Goal: Task Accomplishment & Management: Complete application form

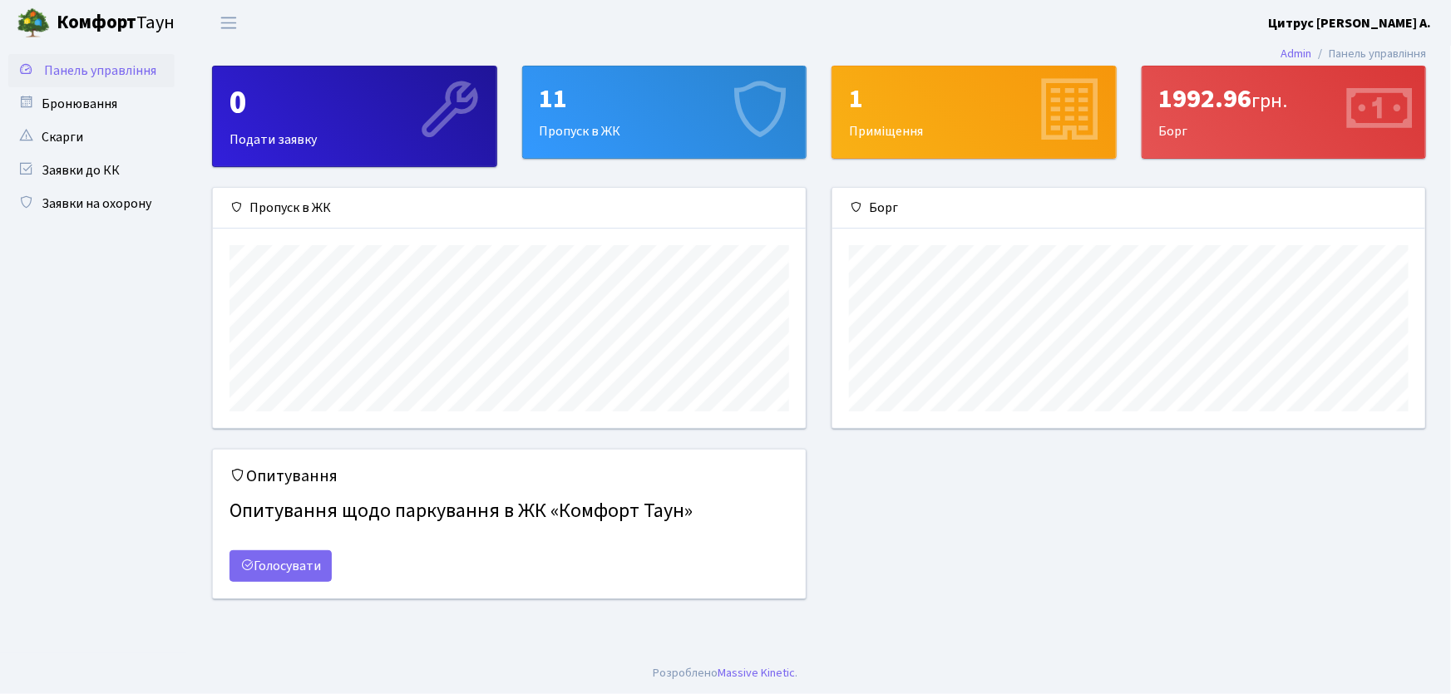
scroll to position [240, 593]
click at [110, 195] on link "Заявки на охорону" at bounding box center [91, 203] width 166 height 33
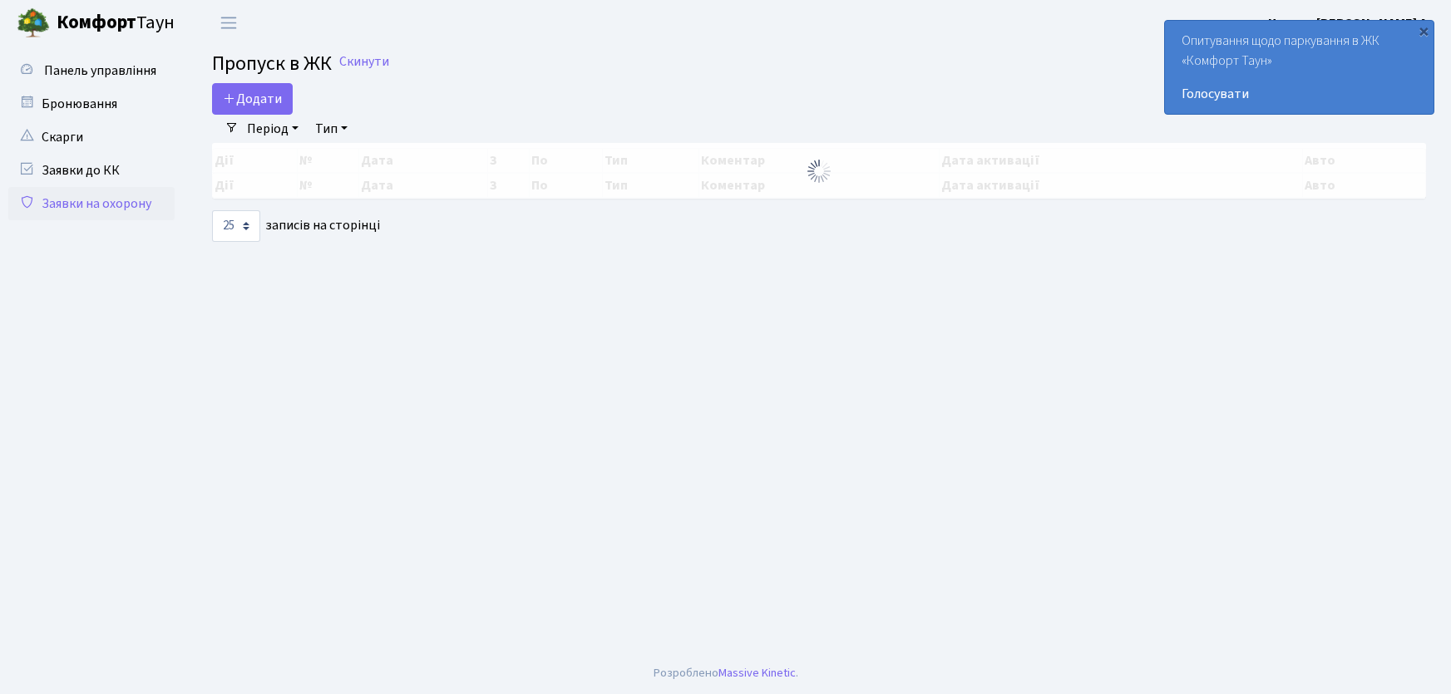
select select "25"
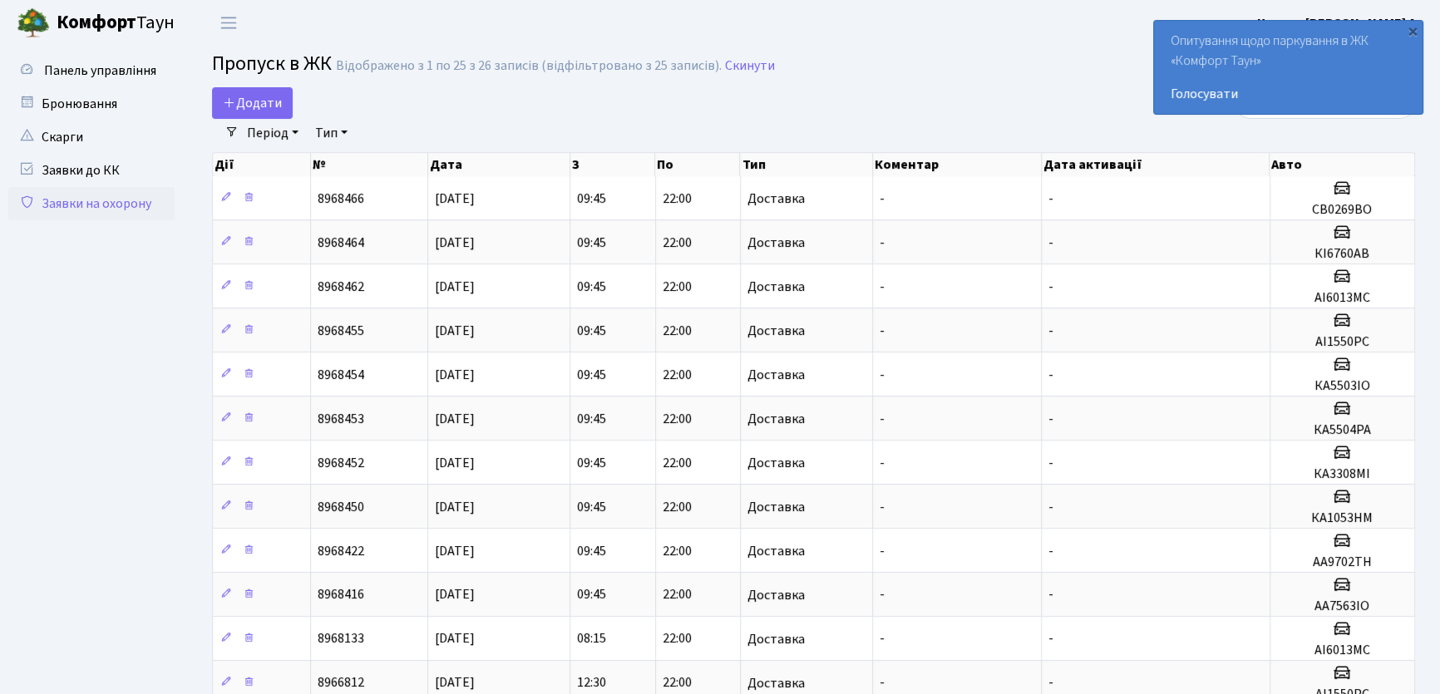
click at [86, 195] on link "Заявки на охорону" at bounding box center [91, 203] width 166 height 33
select select "25"
click at [256, 108] on span "Додати" at bounding box center [252, 103] width 59 height 18
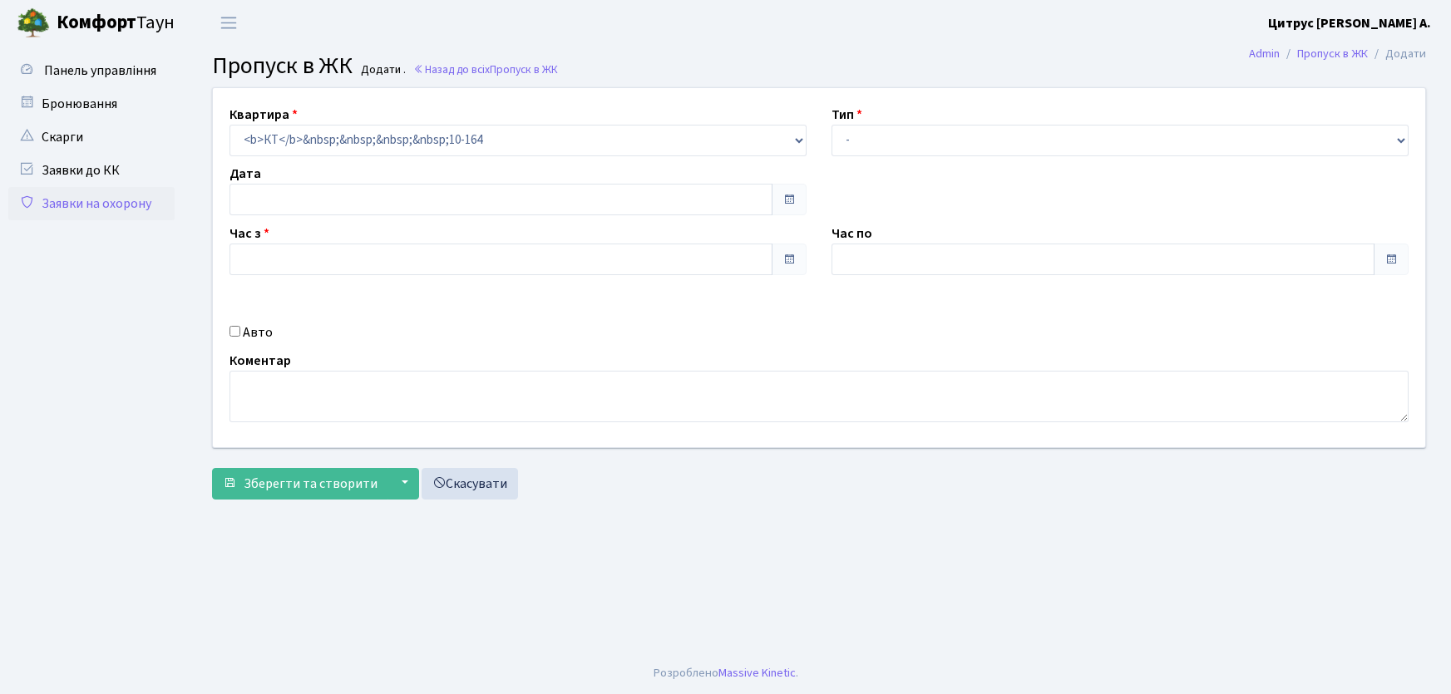
type input "[DATE]"
type input "14:30"
type input "15:45"
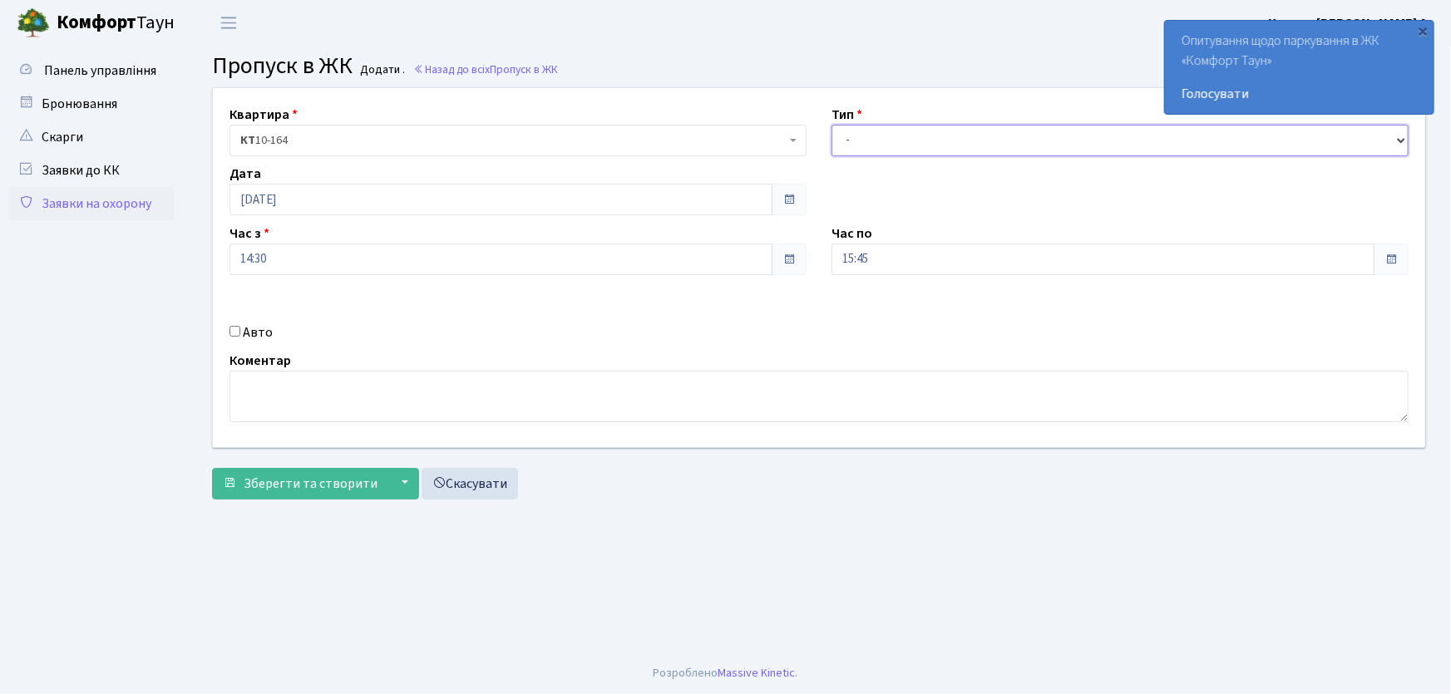
click at [858, 150] on select "- Доставка Таксі Гості Сервіс" at bounding box center [1120, 141] width 577 height 32
select select "1"
click at [832, 125] on select "- Доставка Таксі Гості Сервіс" at bounding box center [1120, 141] width 577 height 32
drag, startPoint x: 875, startPoint y: 264, endPoint x: 792, endPoint y: 259, distance: 83.3
click at [794, 274] on div "Квартира <b>КТ</b>&nbsp;&nbsp;&nbsp;&nbsp;10-164 КТ 10-164 Тип - Доставка Таксі…" at bounding box center [819, 267] width 1238 height 359
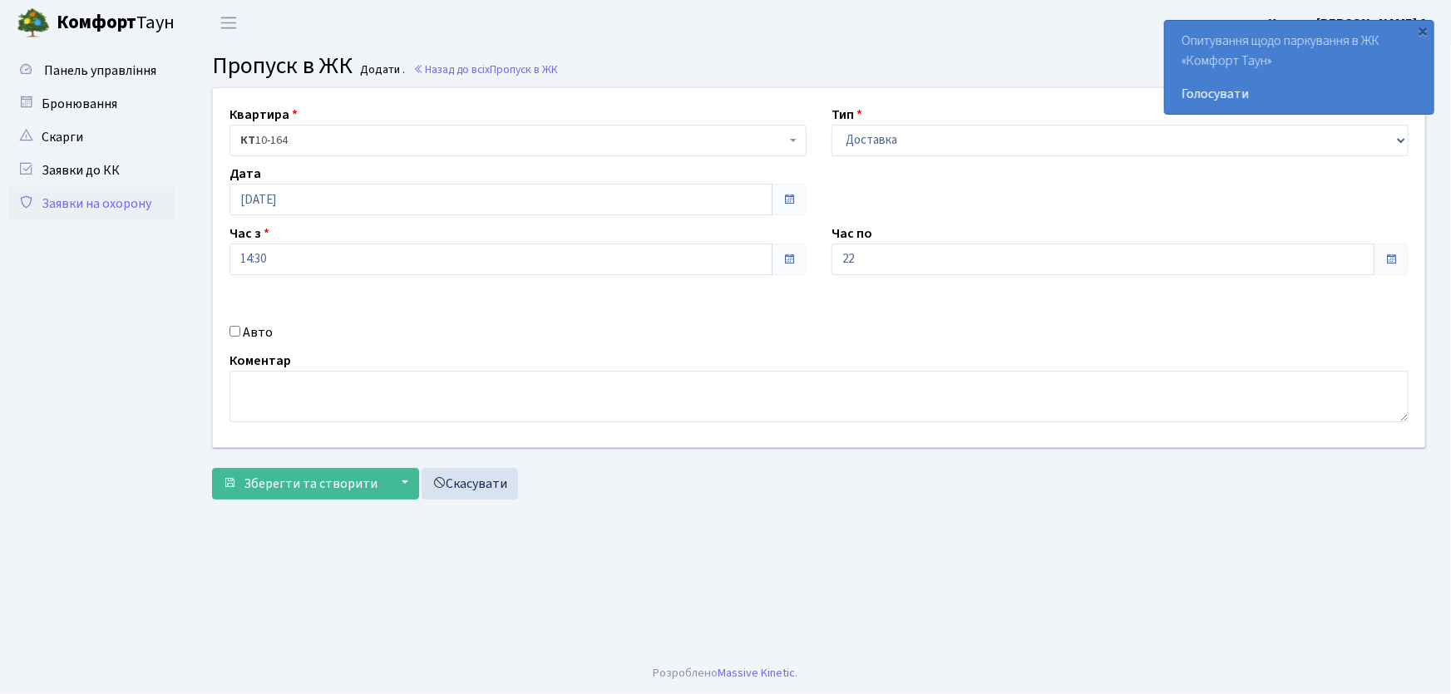
type input "22:00"
drag, startPoint x: 236, startPoint y: 329, endPoint x: 264, endPoint y: 339, distance: 29.5
click at [244, 333] on div "Авто" at bounding box center [518, 333] width 602 height 20
click at [233, 332] on input "Авто" at bounding box center [235, 331] width 11 height 11
checkbox input "true"
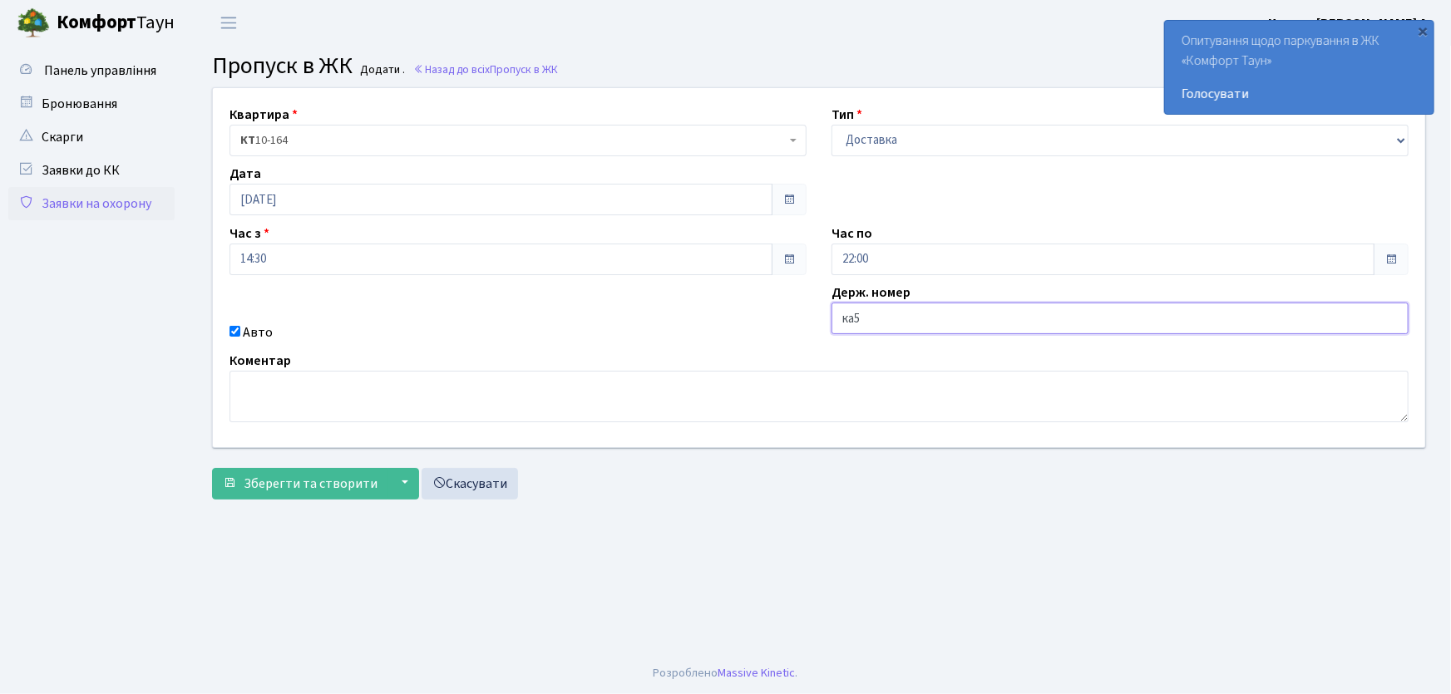
type input "КА5923АС"
click at [212, 468] on button "Зберегти та створити" at bounding box center [300, 484] width 176 height 32
click at [134, 211] on link "Заявки на охорону" at bounding box center [91, 203] width 166 height 33
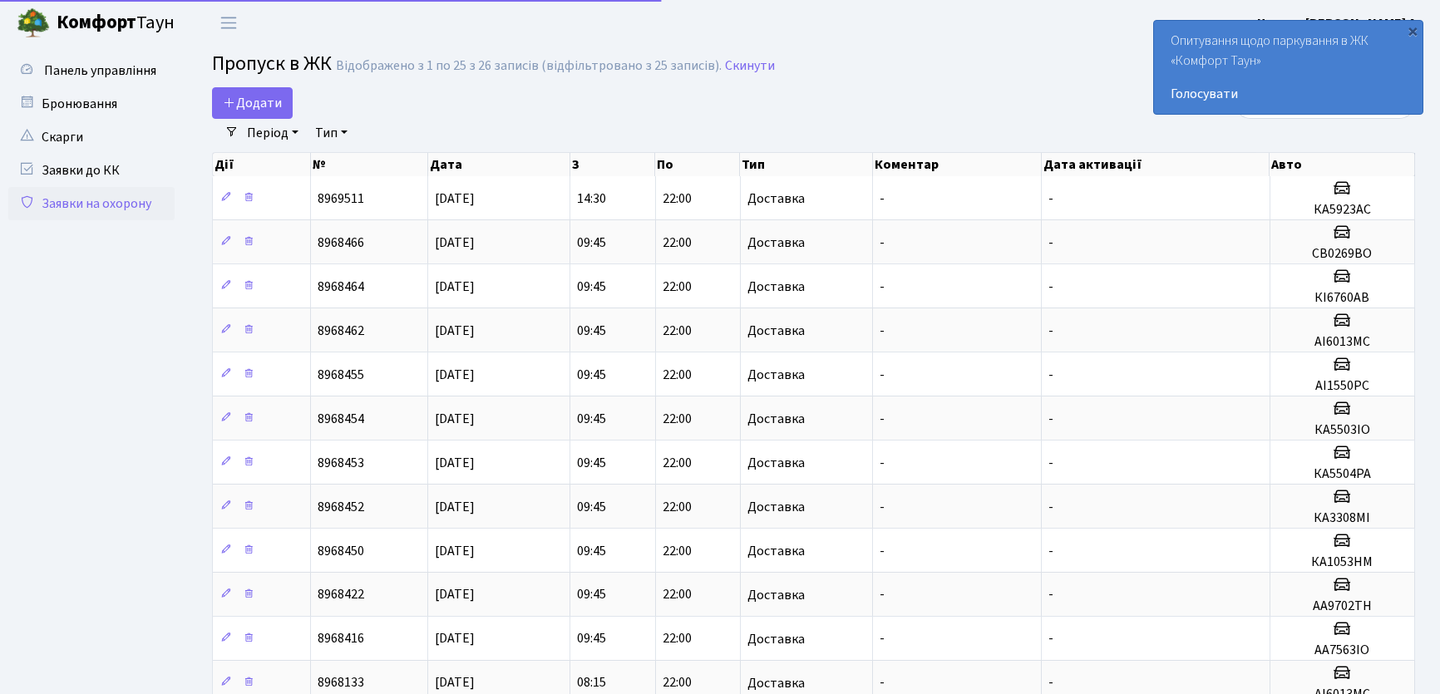
select select "25"
click at [225, 101] on icon at bounding box center [229, 102] width 13 height 13
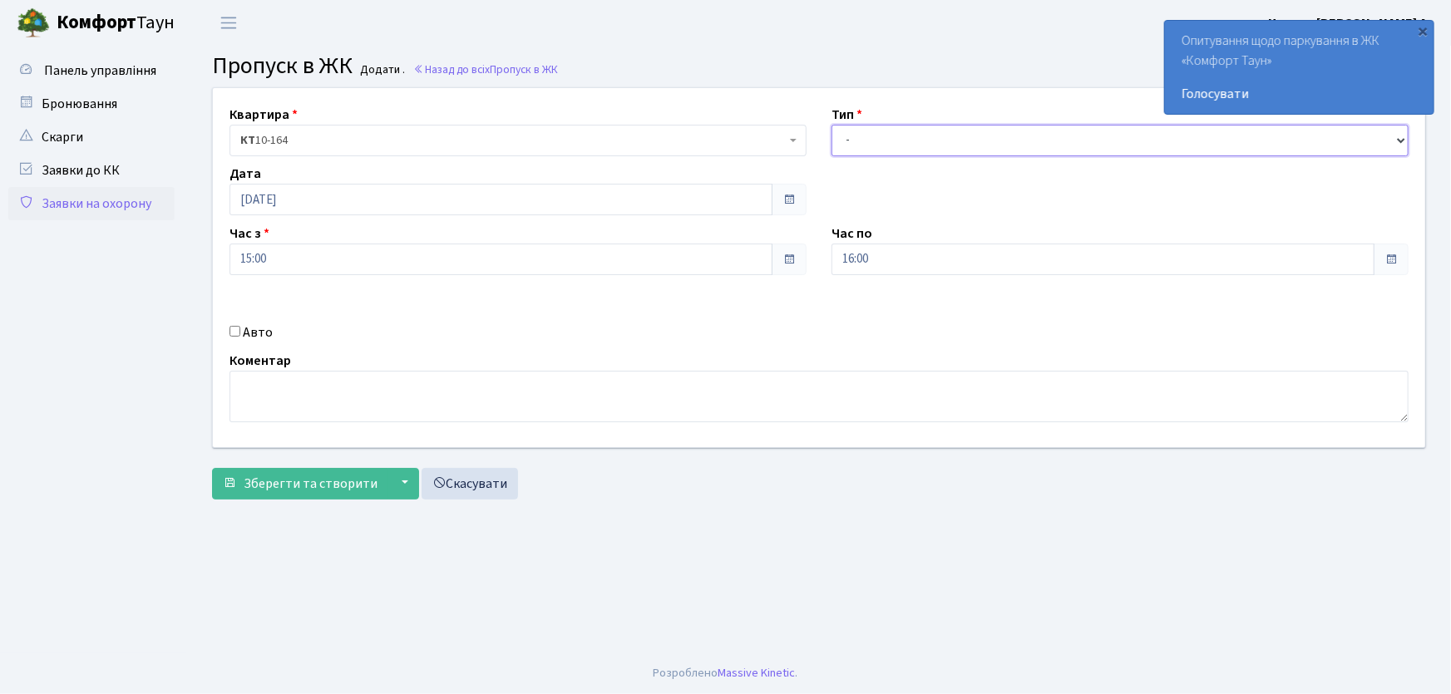
drag, startPoint x: 907, startPoint y: 138, endPoint x: 907, endPoint y: 151, distance: 12.5
click at [907, 138] on select "- Доставка Таксі Гості Сервіс" at bounding box center [1120, 141] width 577 height 32
select select "1"
click at [832, 125] on select "- Доставка Таксі Гості Сервіс" at bounding box center [1120, 141] width 577 height 32
drag, startPoint x: 882, startPoint y: 261, endPoint x: 792, endPoint y: 273, distance: 90.6
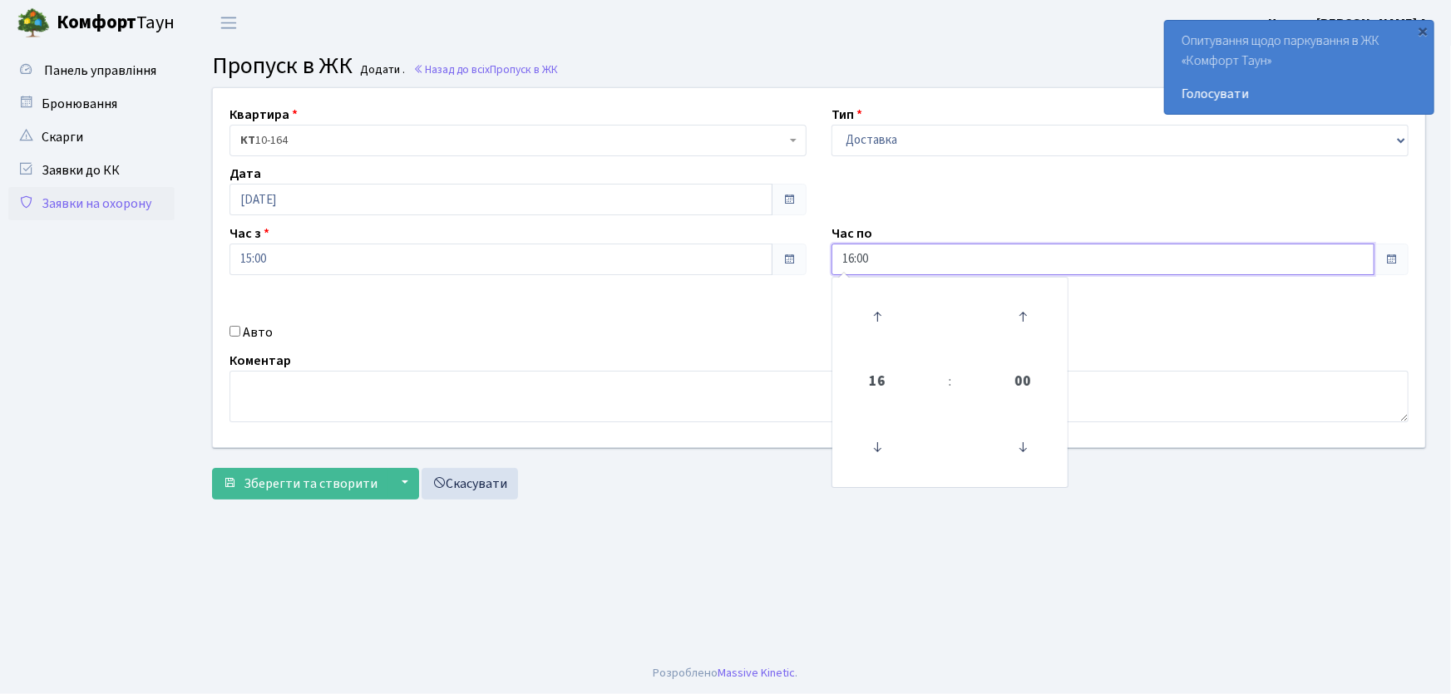
click at [792, 273] on div "Квартира <b>КТ</b>&nbsp;&nbsp;&nbsp;&nbsp;10-164 КТ 10-164 Тип - Доставка Таксі…" at bounding box center [819, 267] width 1238 height 359
type input "22:00"
click at [237, 333] on input "Авто" at bounding box center [235, 331] width 11 height 11
checkbox input "true"
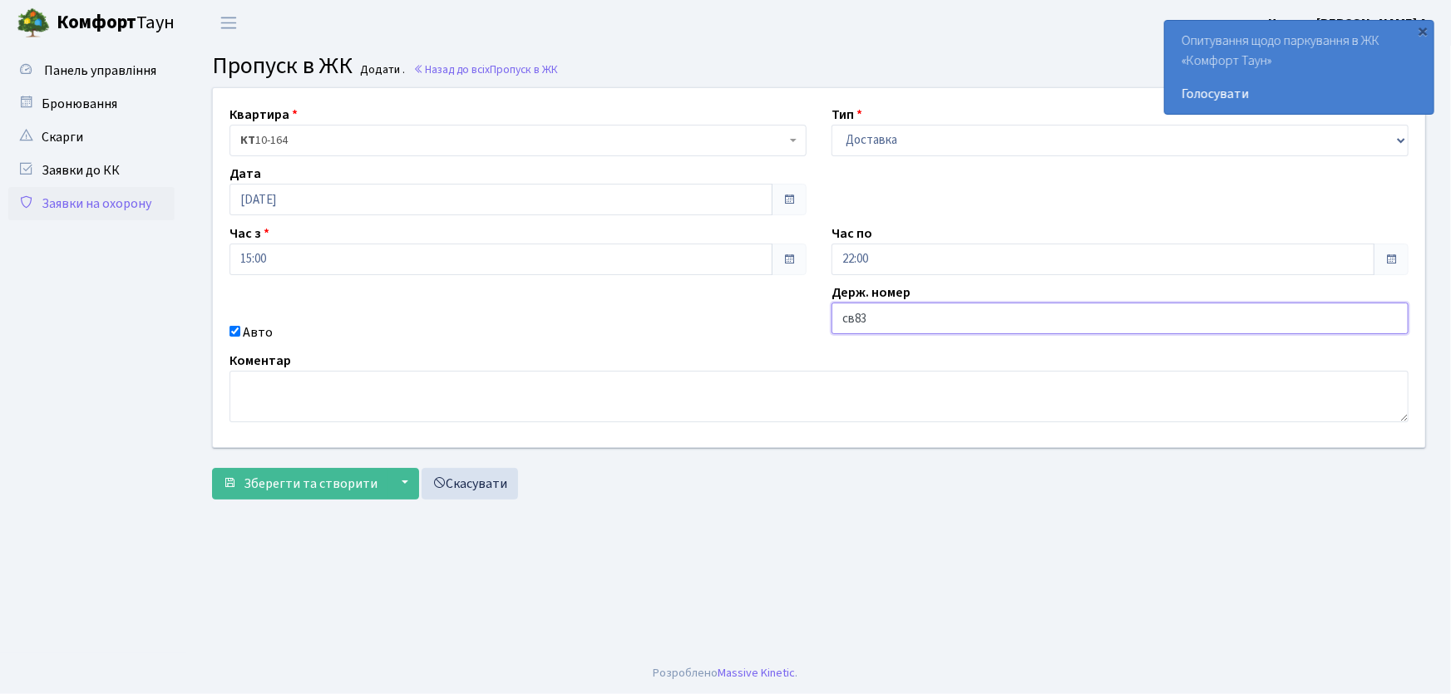
type input "СВ8391ВІ"
click at [212, 468] on button "Зберегти та створити" at bounding box center [300, 484] width 176 height 32
